Goal: Navigation & Orientation: Find specific page/section

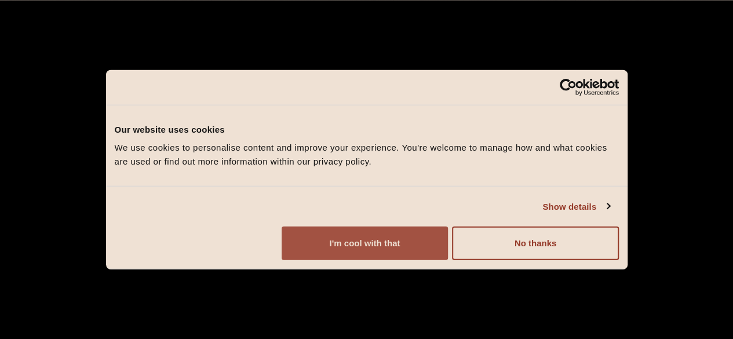
click at [448, 257] on button "I'm cool with that" at bounding box center [365, 244] width 166 height 34
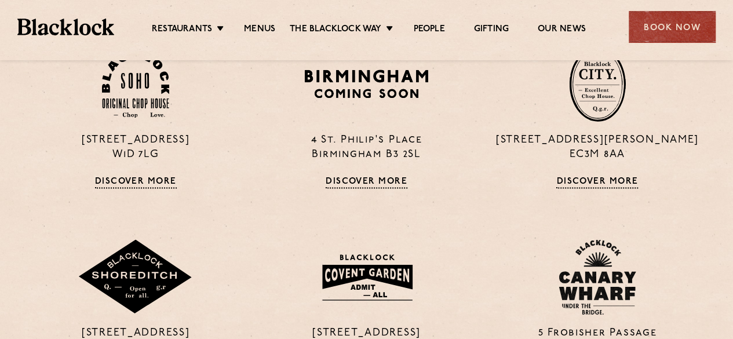
scroll to position [770, 0]
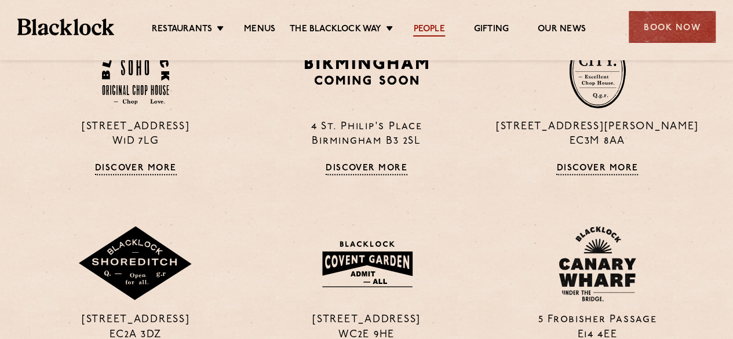
click at [432, 29] on link "People" at bounding box center [428, 30] width 31 height 13
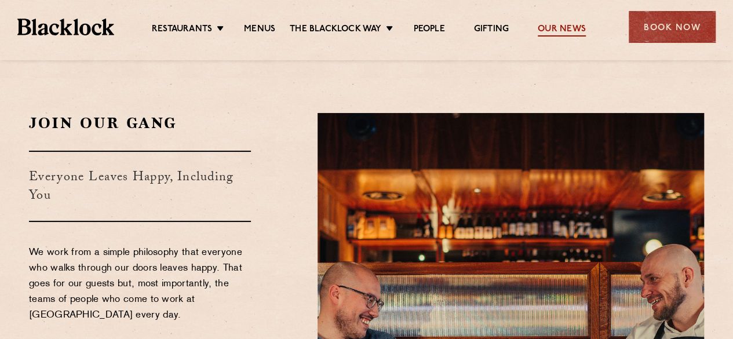
click at [580, 34] on link "Our News" at bounding box center [562, 30] width 48 height 13
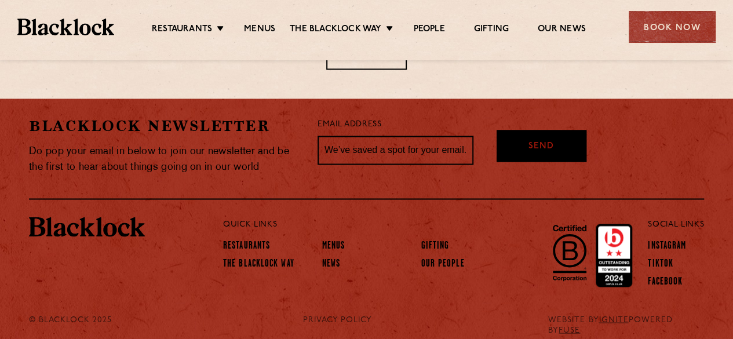
scroll to position [938, 0]
